Goal: Find contact information: Find contact information

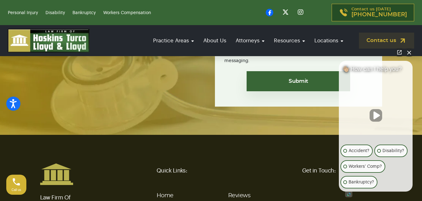
scroll to position [2414, 0]
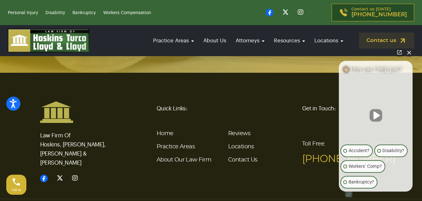
click at [409, 53] on button "Close Intaker Chat Widget" at bounding box center [409, 52] width 9 height 9
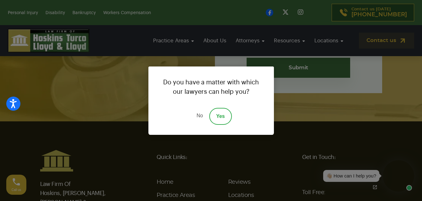
scroll to position [2352, 0]
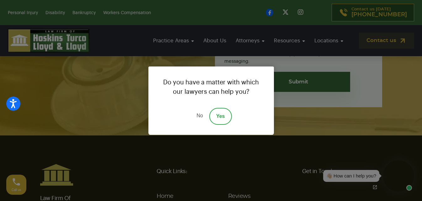
click at [198, 113] on link "No" at bounding box center [199, 116] width 19 height 17
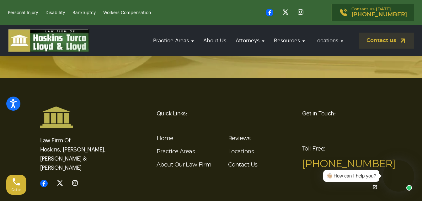
scroll to position [2414, 0]
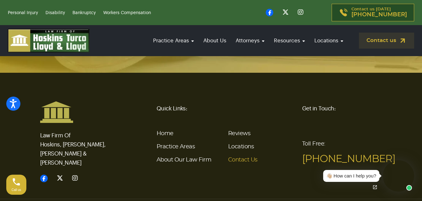
click at [243, 157] on link "Contact Us" at bounding box center [243, 160] width 30 height 6
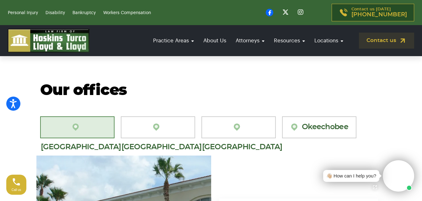
scroll to position [565, 0]
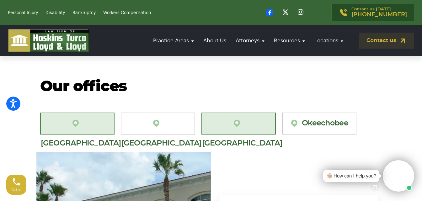
click at [241, 113] on link "[GEOGRAPHIC_DATA]" at bounding box center [239, 124] width 74 height 22
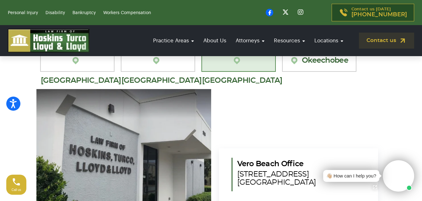
scroll to position [596, 0]
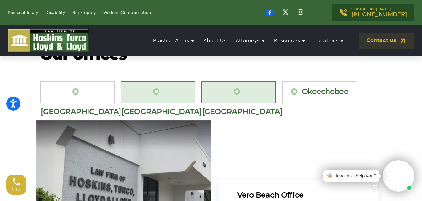
click at [167, 91] on link "[GEOGRAPHIC_DATA][PERSON_NAME]" at bounding box center [158, 92] width 74 height 22
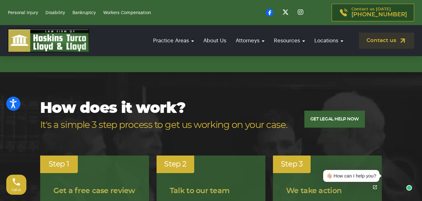
scroll to position [1036, 0]
